Goal: Navigation & Orientation: Find specific page/section

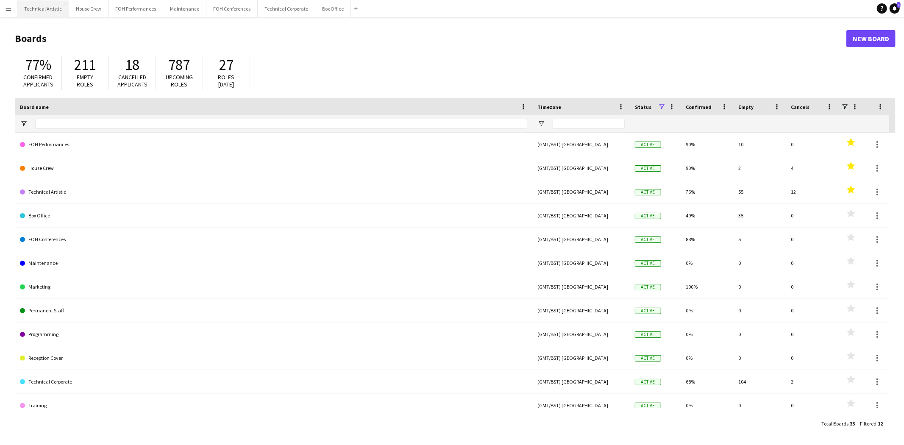
drag, startPoint x: 36, startPoint y: 11, endPoint x: 37, endPoint y: 6, distance: 5.5
click at [36, 11] on button "Technical Artistic Close" at bounding box center [43, 8] width 52 height 17
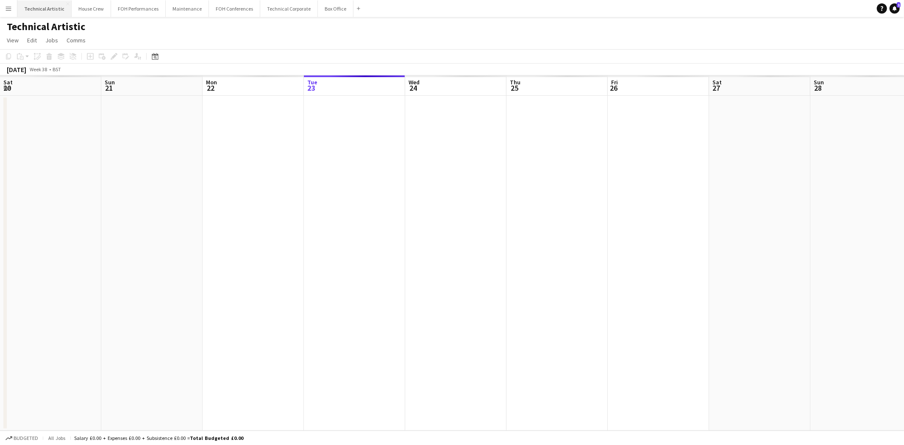
scroll to position [0, 202]
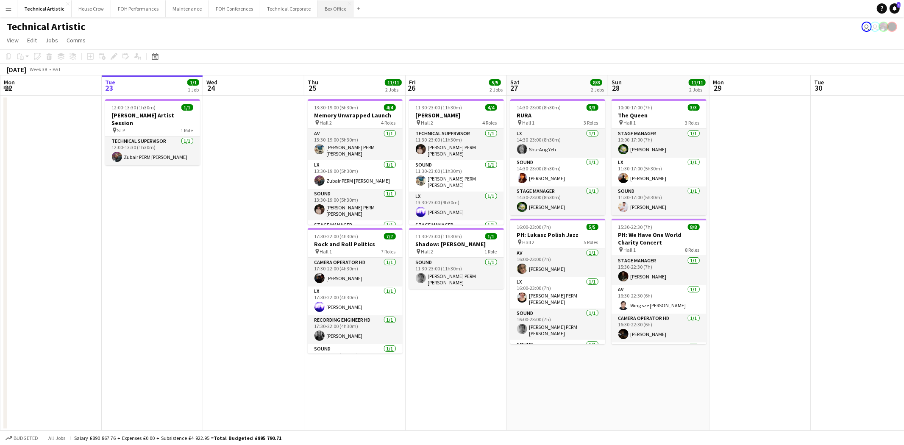
click at [330, 9] on button "Box Office Close" at bounding box center [336, 8] width 36 height 17
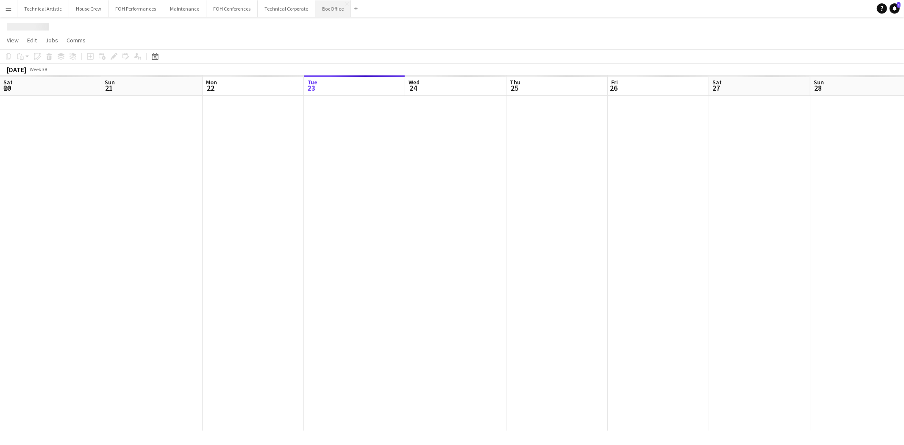
scroll to position [0, 202]
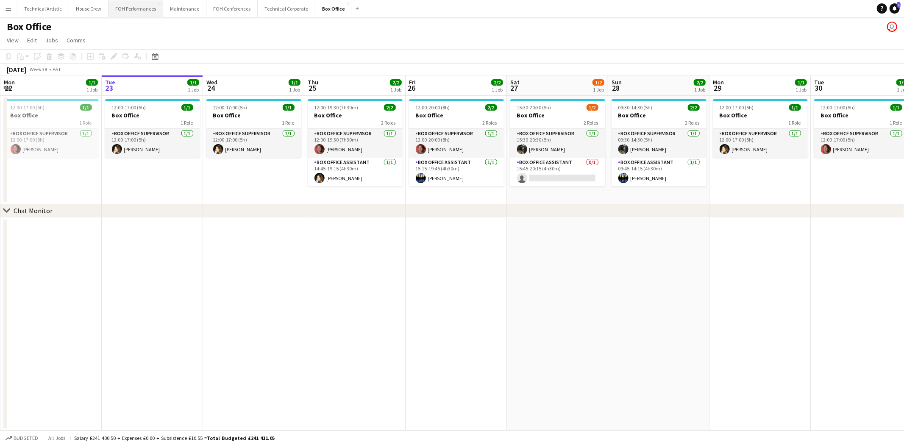
click at [151, 13] on button "FOH Performances Close" at bounding box center [135, 8] width 55 height 17
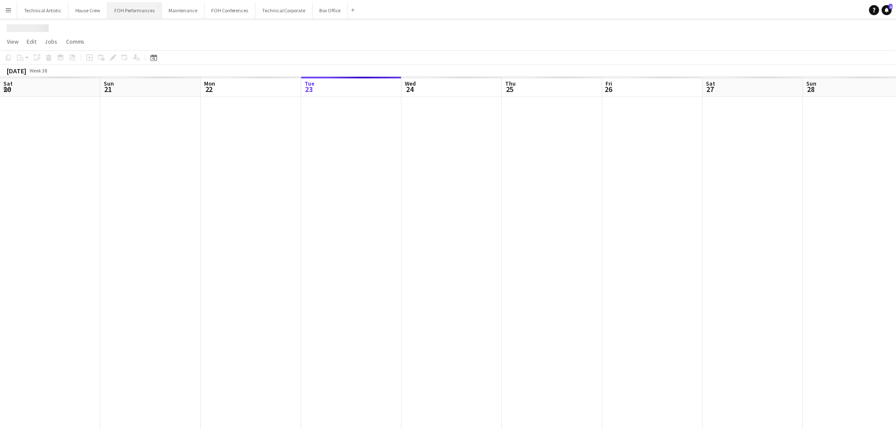
scroll to position [0, 202]
